Goal: Information Seeking & Learning: Learn about a topic

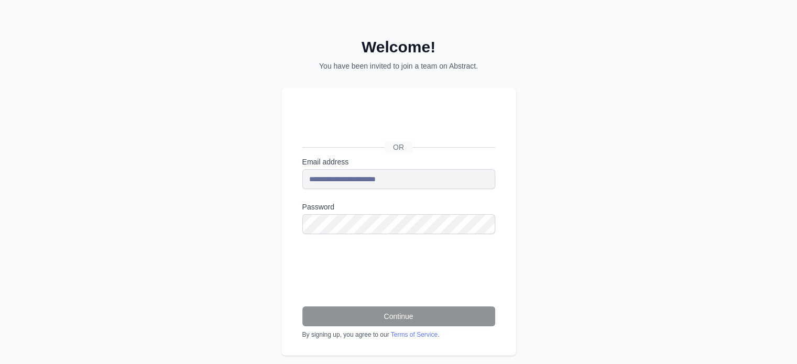
click at [302, 234] on div at bounding box center [302, 234] width 0 height 0
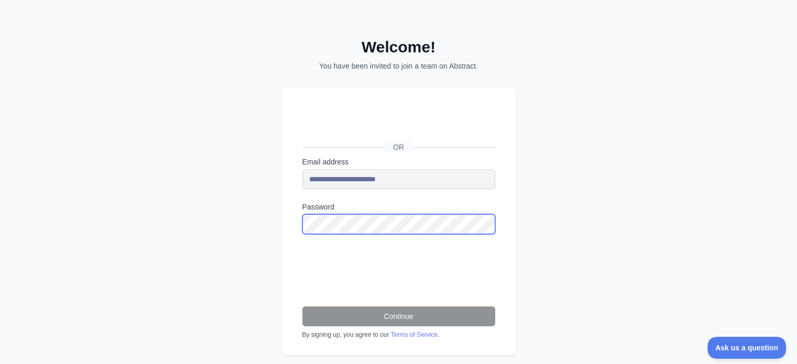
scroll to position [15, 0]
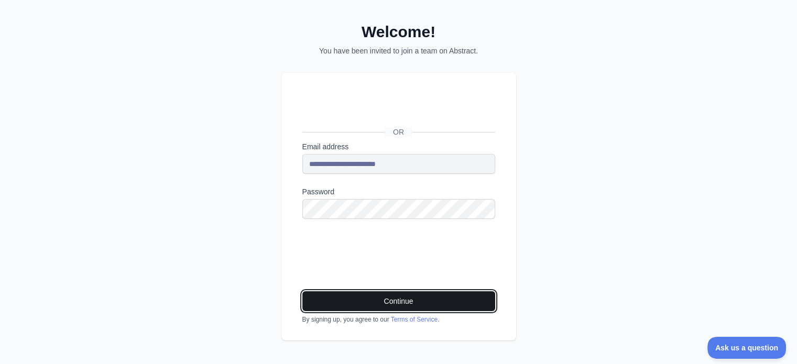
click at [423, 302] on button "Continue" at bounding box center [398, 301] width 193 height 20
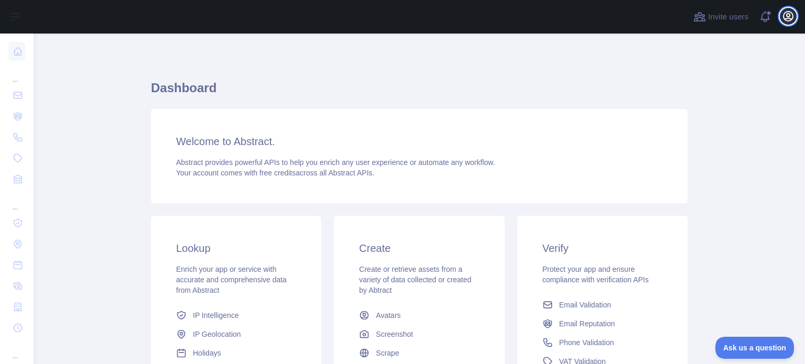
click at [789, 18] on icon "button" at bounding box center [788, 16] width 13 height 13
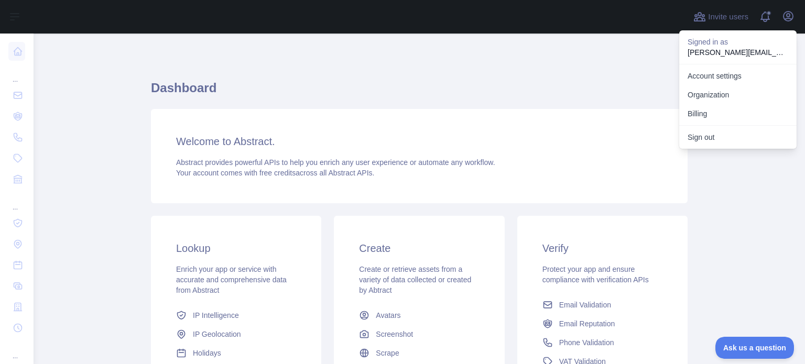
click at [593, 75] on div "Dashboard Welcome to Abstract. Abstract provides powerful APIs to help you enri…" at bounding box center [419, 259] width 537 height 400
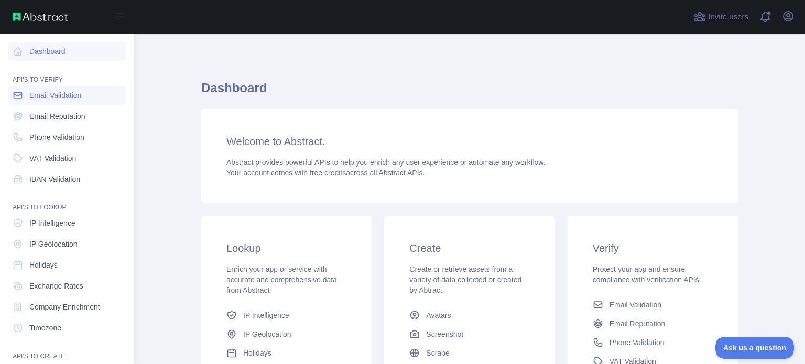
click at [52, 97] on span "Email Validation" at bounding box center [55, 95] width 52 height 10
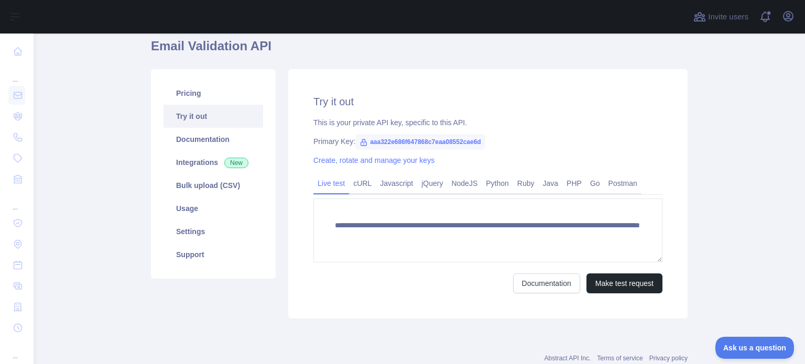
scroll to position [21, 0]
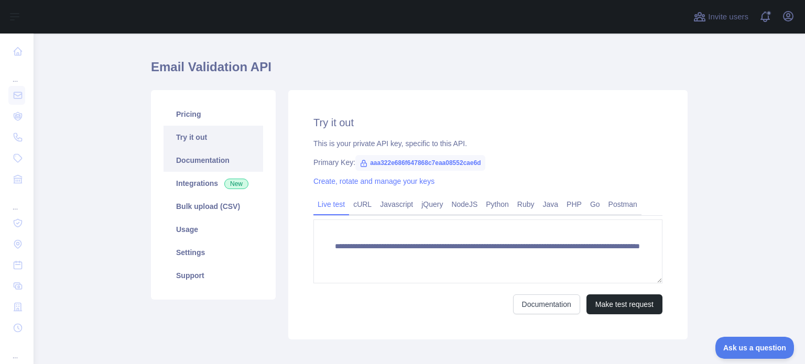
click at [205, 162] on link "Documentation" at bounding box center [214, 160] width 100 height 23
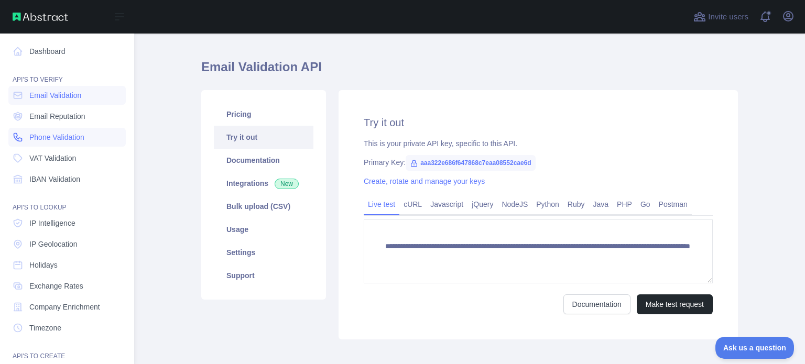
click at [58, 144] on link "Phone Validation" at bounding box center [66, 137] width 117 height 19
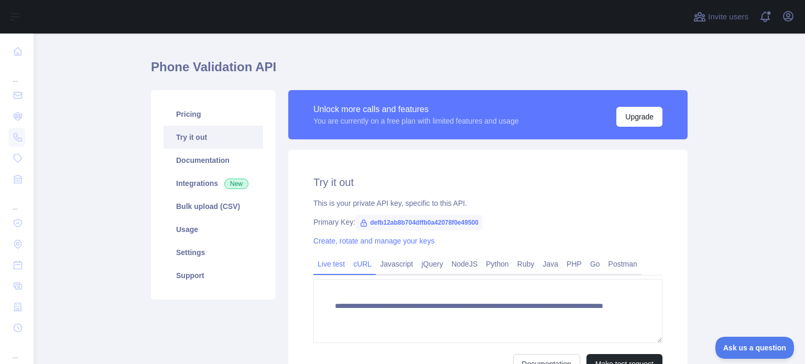
click at [355, 268] on link "cURL" at bounding box center [362, 264] width 27 height 17
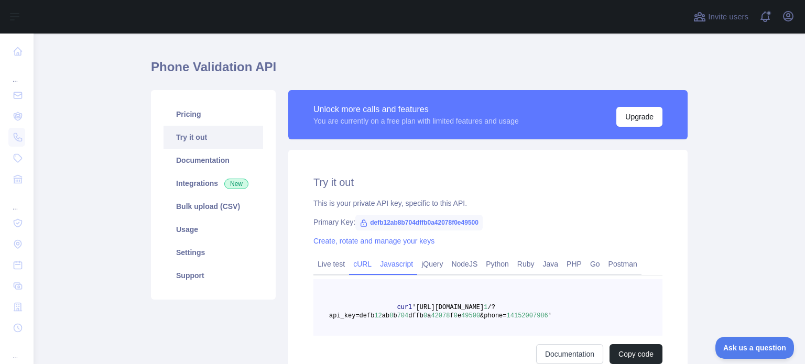
click at [392, 269] on link "Javascript" at bounding box center [396, 264] width 41 height 17
